Goal: Task Accomplishment & Management: Use online tool/utility

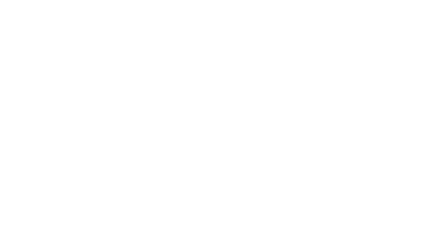
select select "Song"
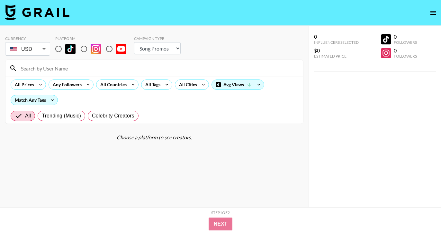
click at [56, 50] on input "radio" at bounding box center [59, 49] width 14 height 14
radio input "true"
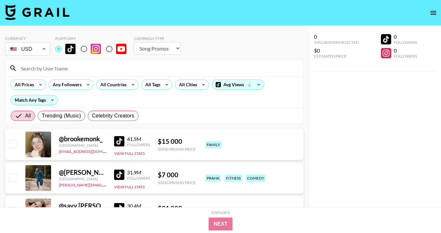
click at [63, 68] on input at bounding box center [158, 68] width 282 height 10
paste input "allthepotsnpans"
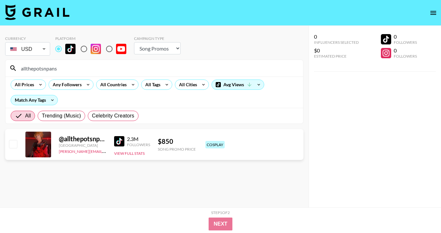
type input "allthepotsnpans"
